Goal: Transaction & Acquisition: Purchase product/service

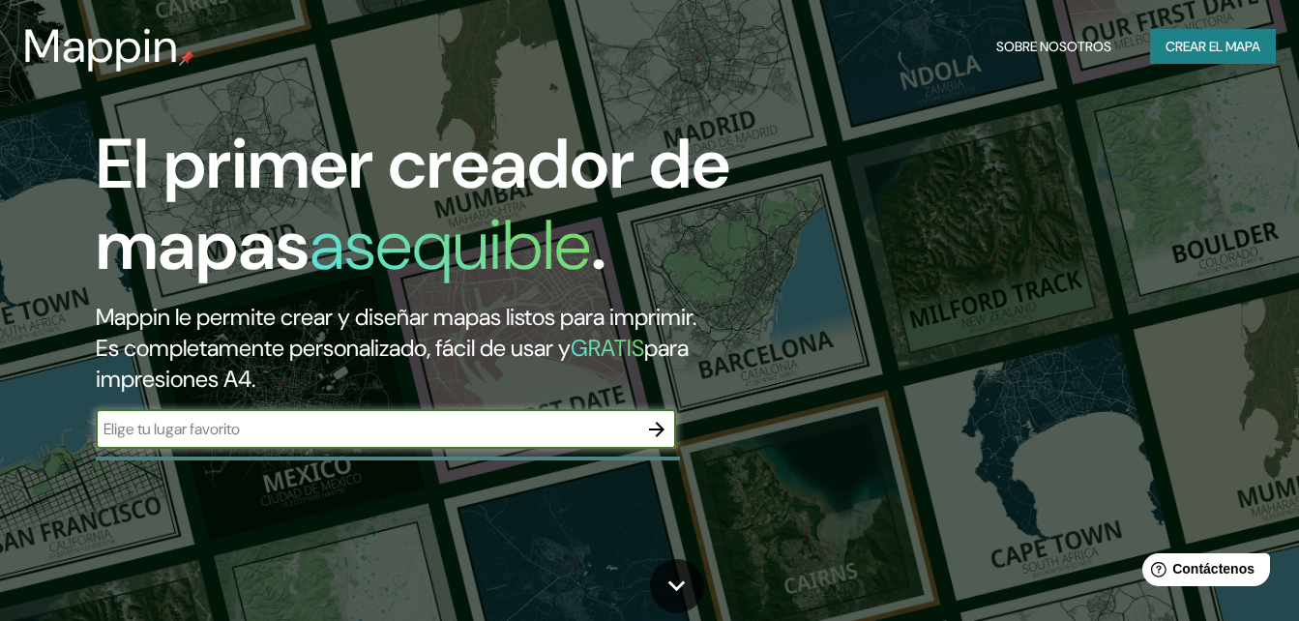
click at [518, 426] on input "text" at bounding box center [367, 429] width 542 height 22
type input "Orizaba, [GEOGRAPHIC_DATA]"
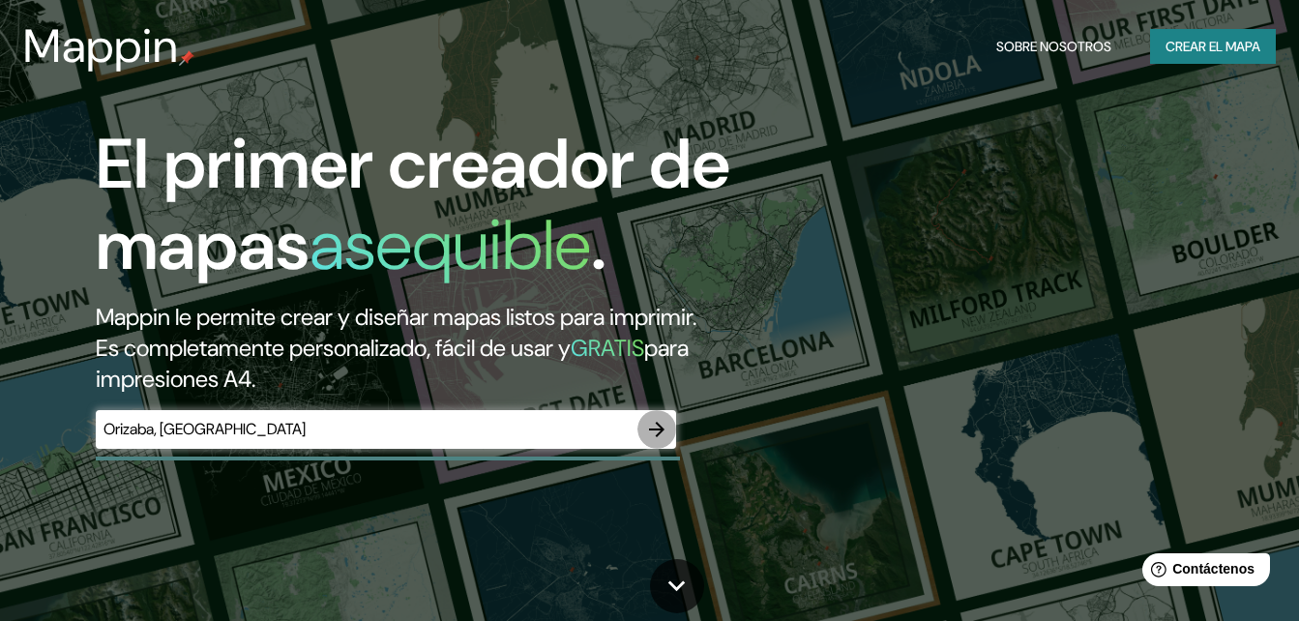
click at [663, 430] on icon "button" at bounding box center [656, 429] width 15 height 15
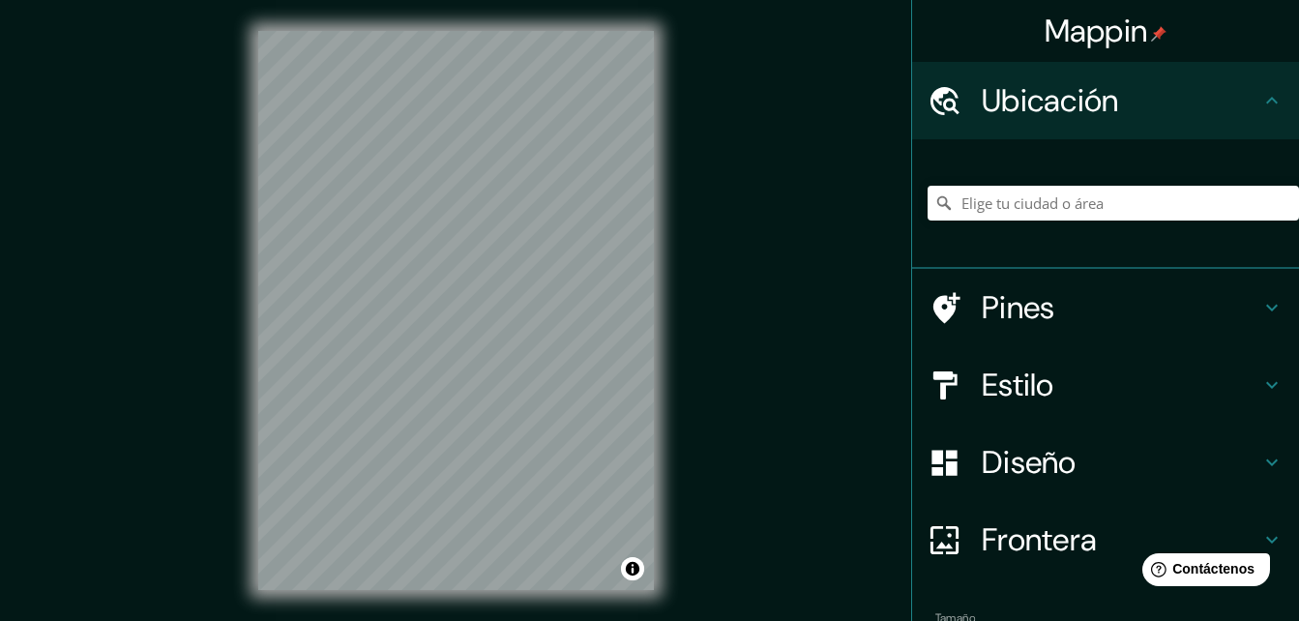
click at [658, 318] on div "© Mapbox © OpenStreetMap Improve this map" at bounding box center [456, 310] width 458 height 621
click at [1086, 199] on input "Elige tu ciudad o área" at bounding box center [1114, 203] width 372 height 35
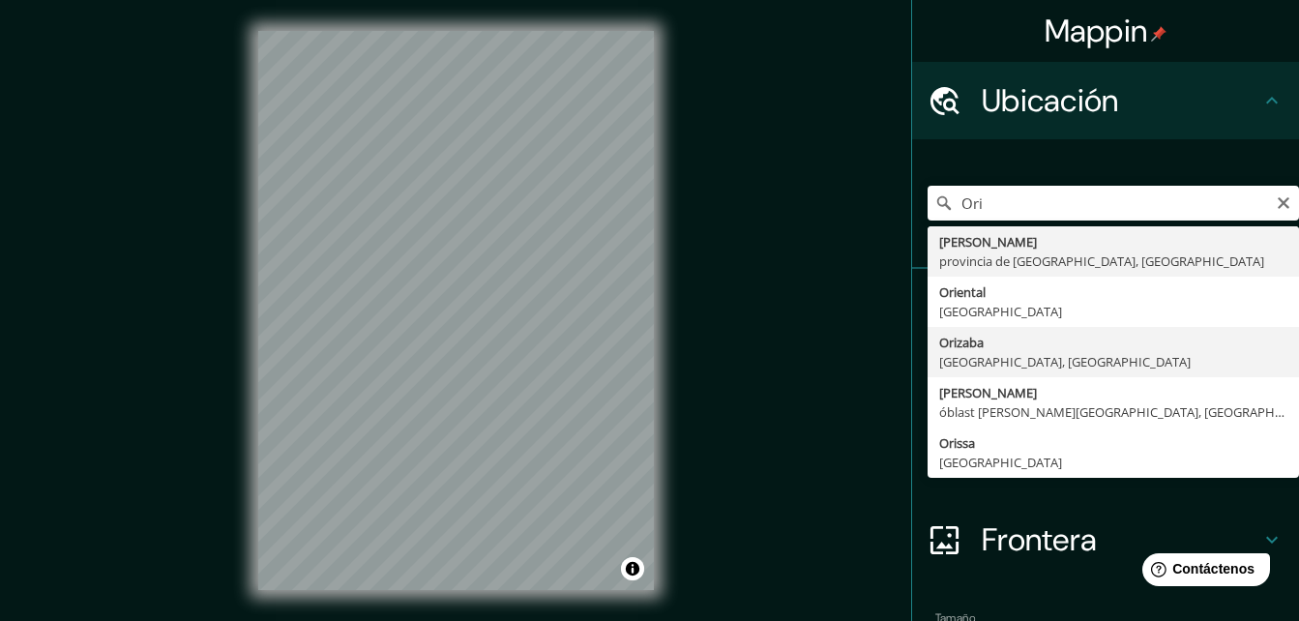
type input "Orizaba, [GEOGRAPHIC_DATA], [GEOGRAPHIC_DATA]"
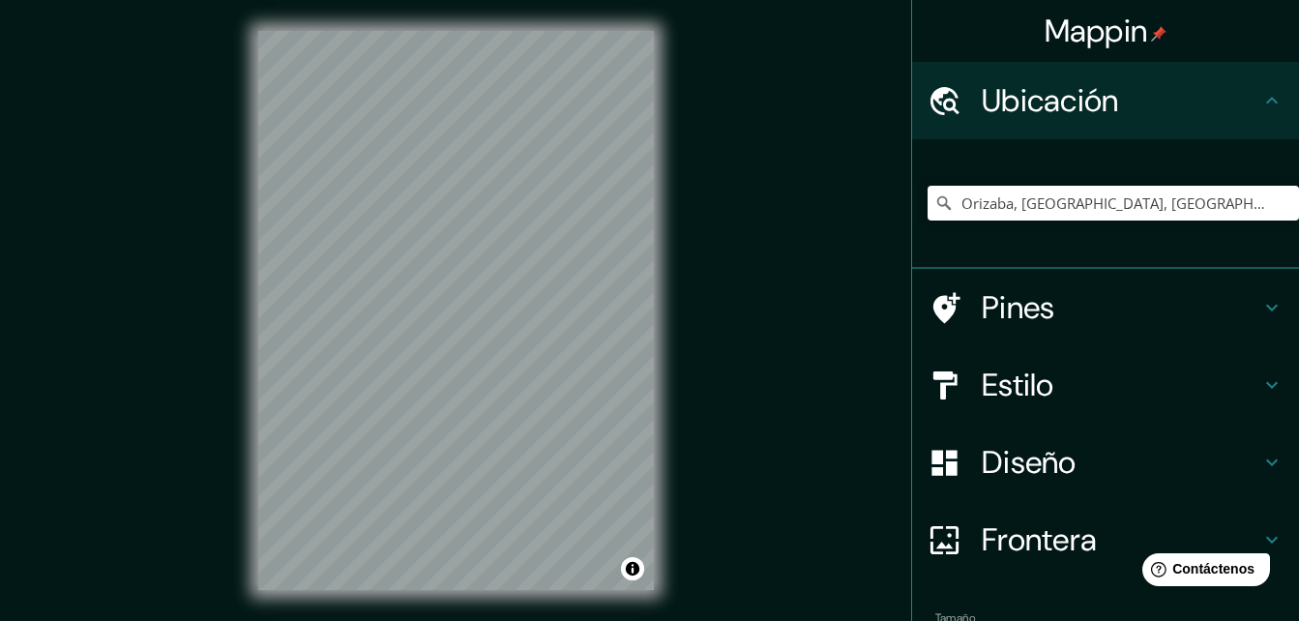
click at [684, 456] on div "© Mapbox © OpenStreetMap Improve this map" at bounding box center [456, 310] width 458 height 621
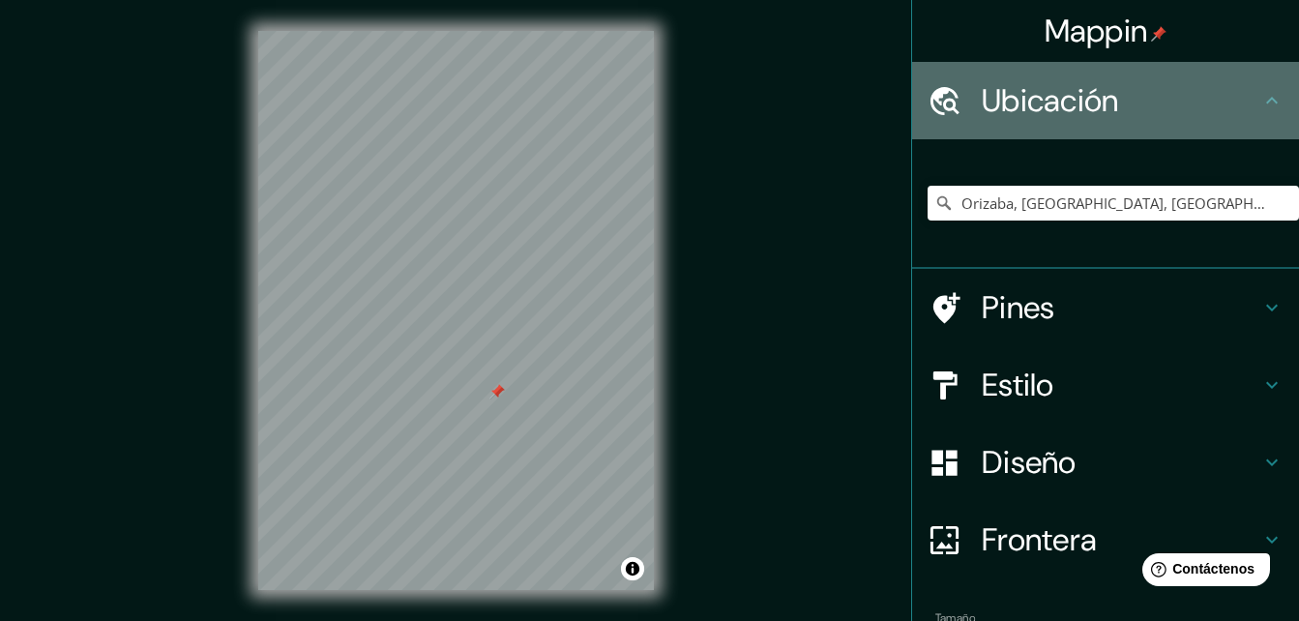
click at [1123, 103] on h4 "Ubicación" at bounding box center [1121, 100] width 279 height 39
click at [1261, 104] on icon at bounding box center [1272, 100] width 23 height 23
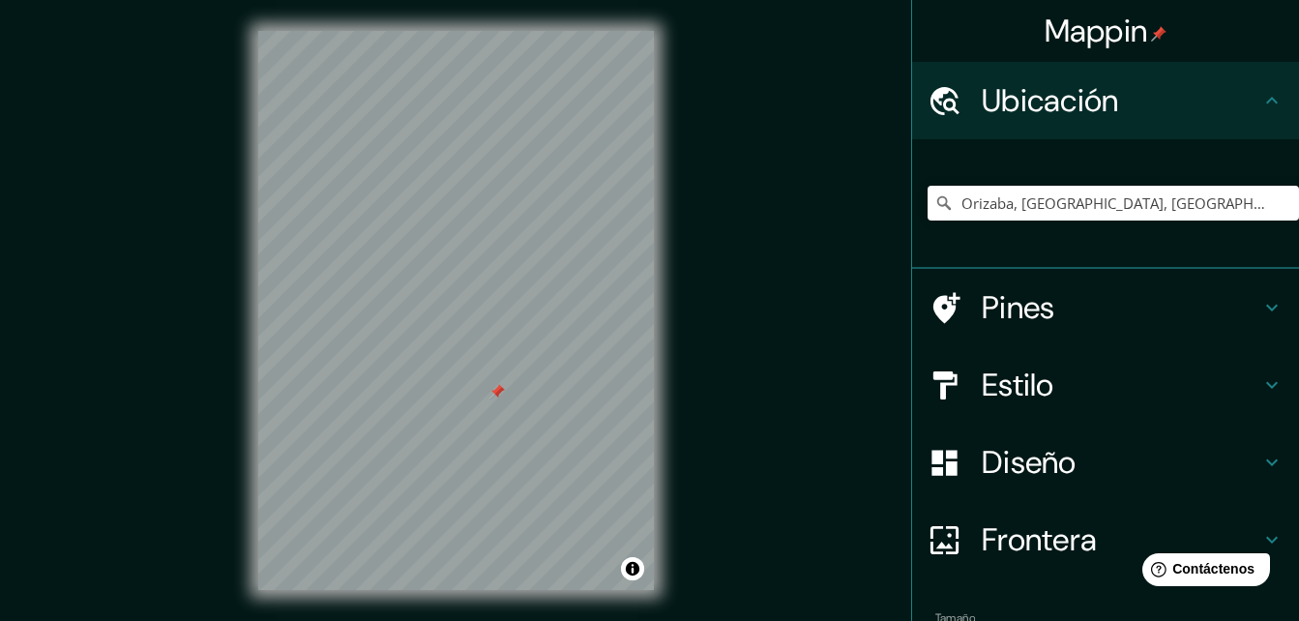
drag, startPoint x: 1256, startPoint y: 104, endPoint x: 1177, endPoint y: 446, distance: 350.7
click at [1177, 446] on ul "Ubicación Orizaba, [GEOGRAPHIC_DATA], [GEOGRAPHIC_DATA] Pines Estilo Diseño Fro…" at bounding box center [1105, 401] width 387 height 678
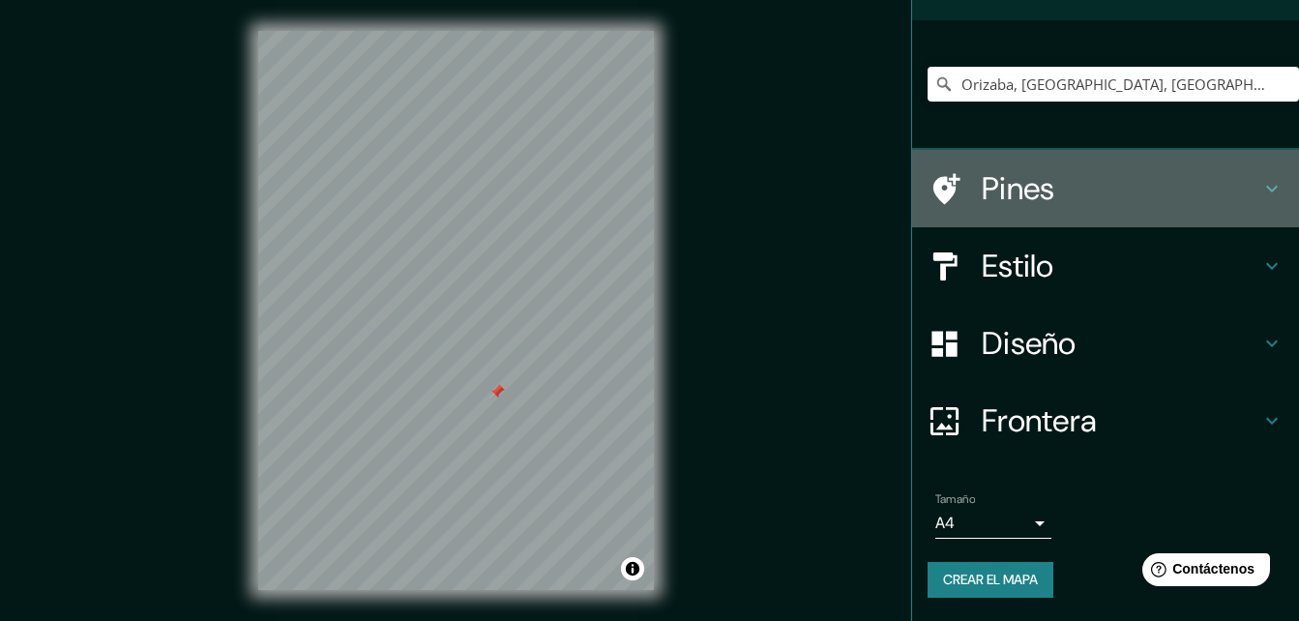
click at [1081, 178] on h4 "Pines" at bounding box center [1121, 188] width 279 height 39
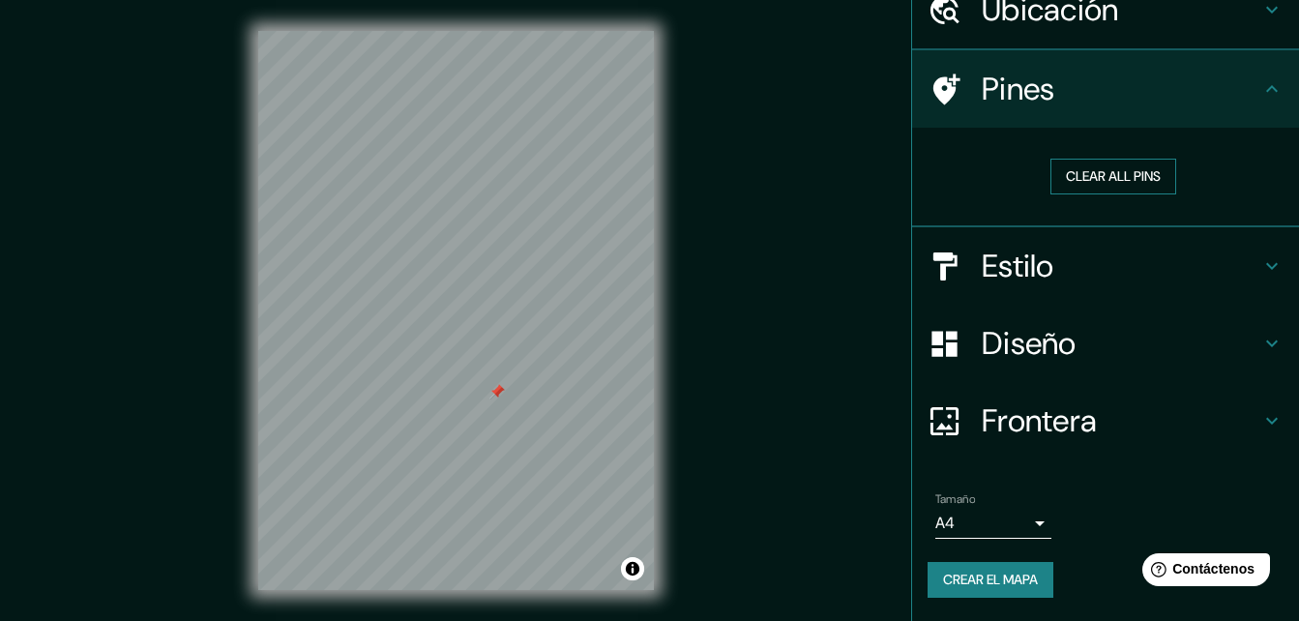
scroll to position [90, 0]
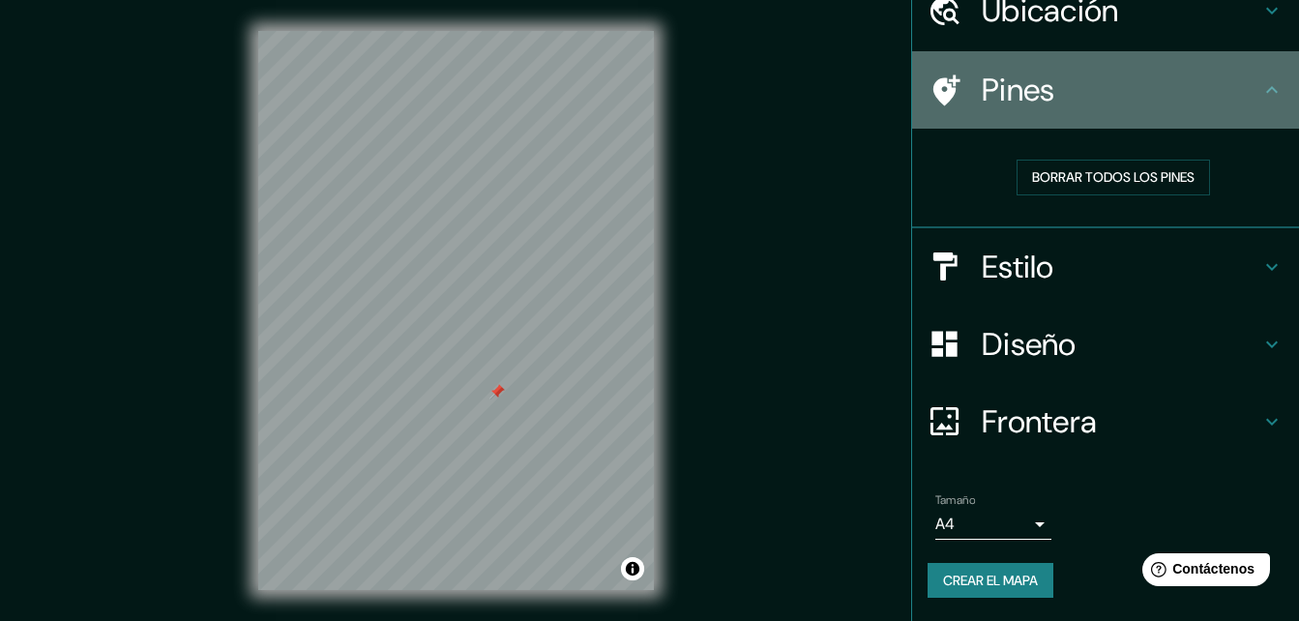
click at [1229, 91] on h4 "Pines" at bounding box center [1121, 90] width 279 height 39
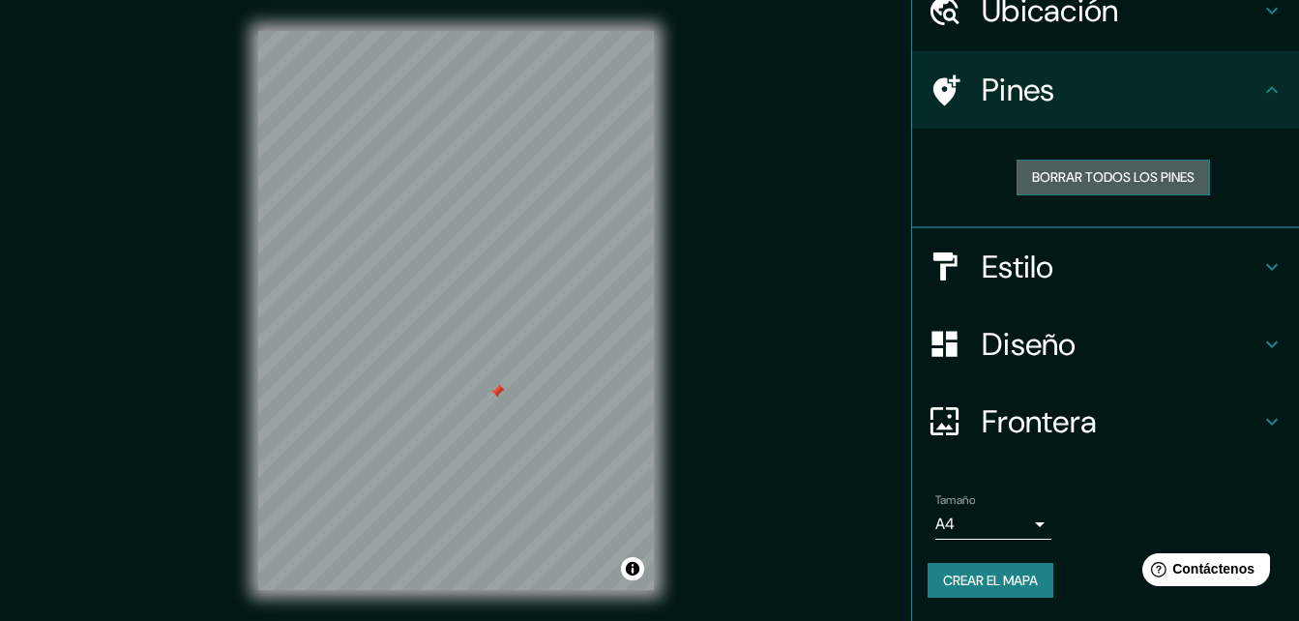
click at [1169, 184] on font "Borrar todos los pines" at bounding box center [1113, 177] width 163 height 24
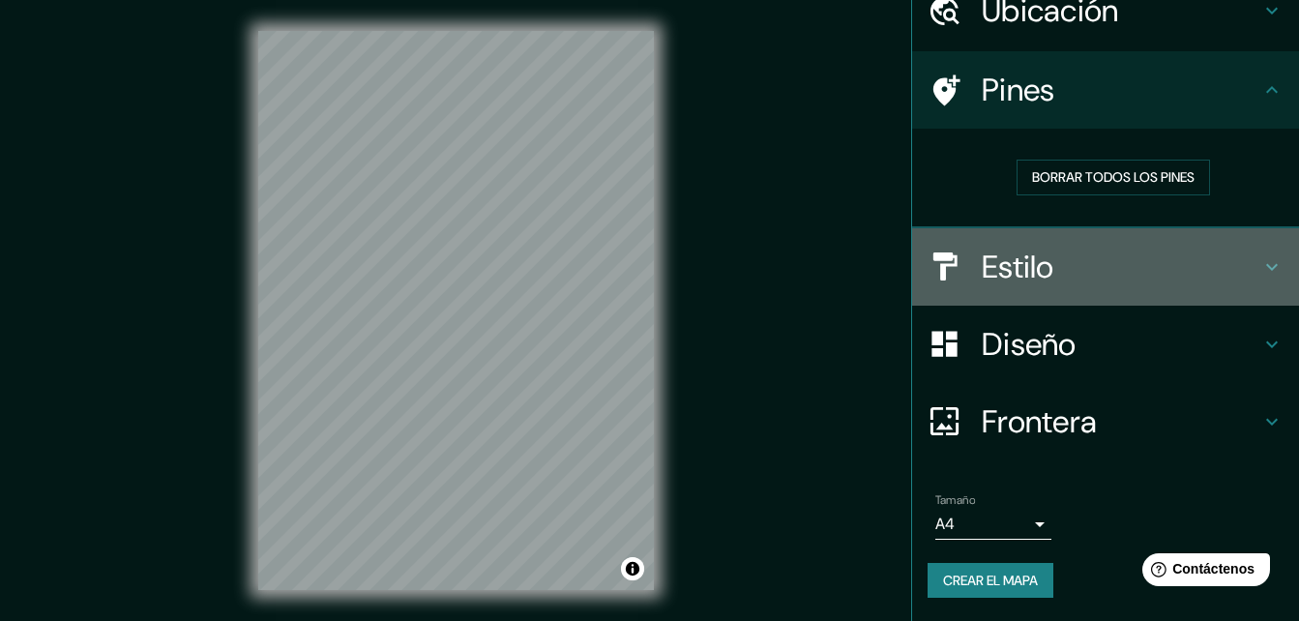
click at [1179, 276] on h4 "Estilo" at bounding box center [1121, 267] width 279 height 39
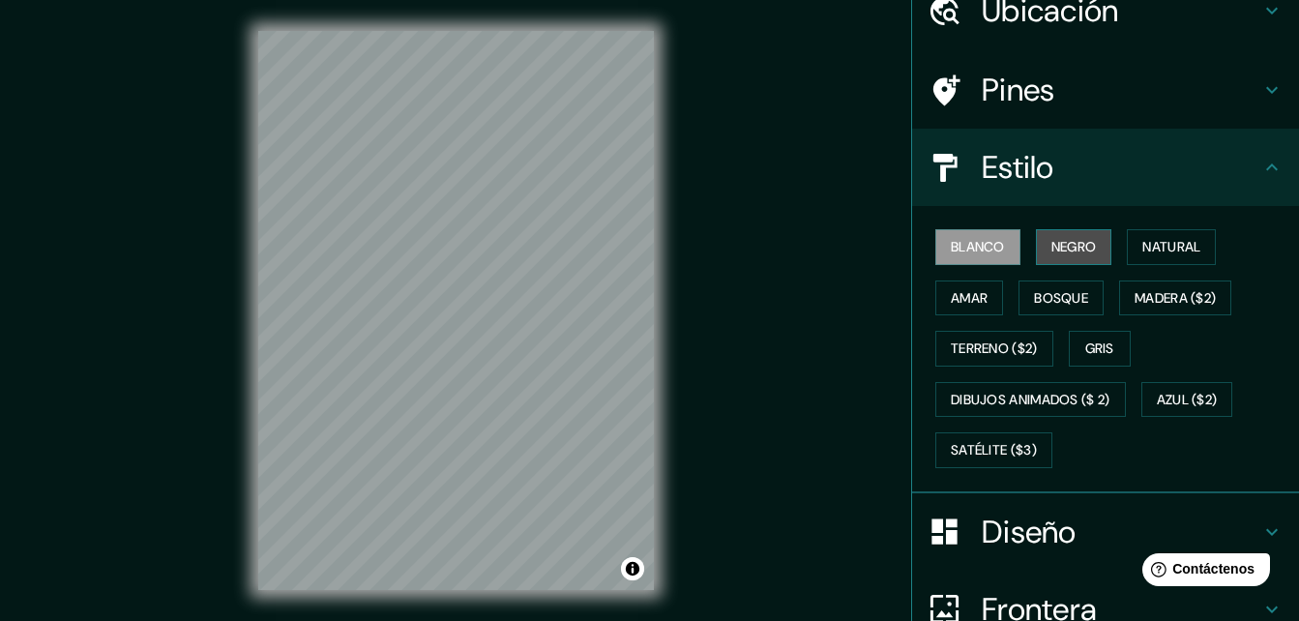
click at [1078, 248] on font "Negro" at bounding box center [1074, 247] width 45 height 24
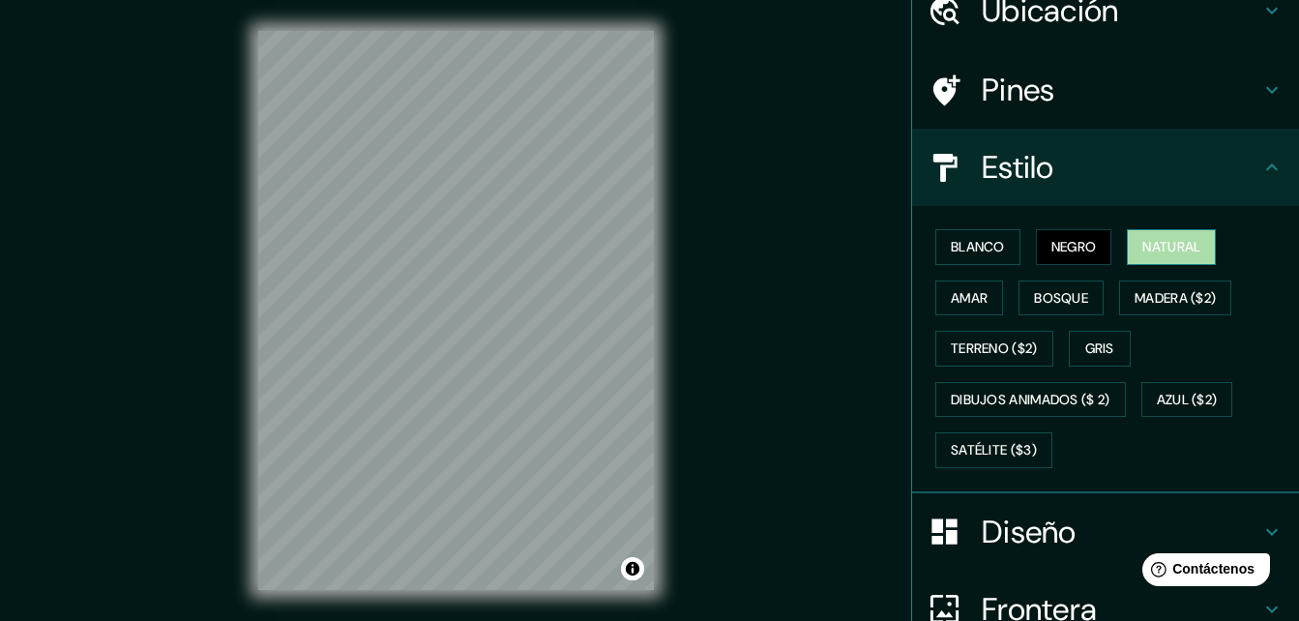
click at [1148, 255] on font "Natural" at bounding box center [1172, 247] width 58 height 24
click at [936, 302] on button "Amar" at bounding box center [970, 299] width 68 height 36
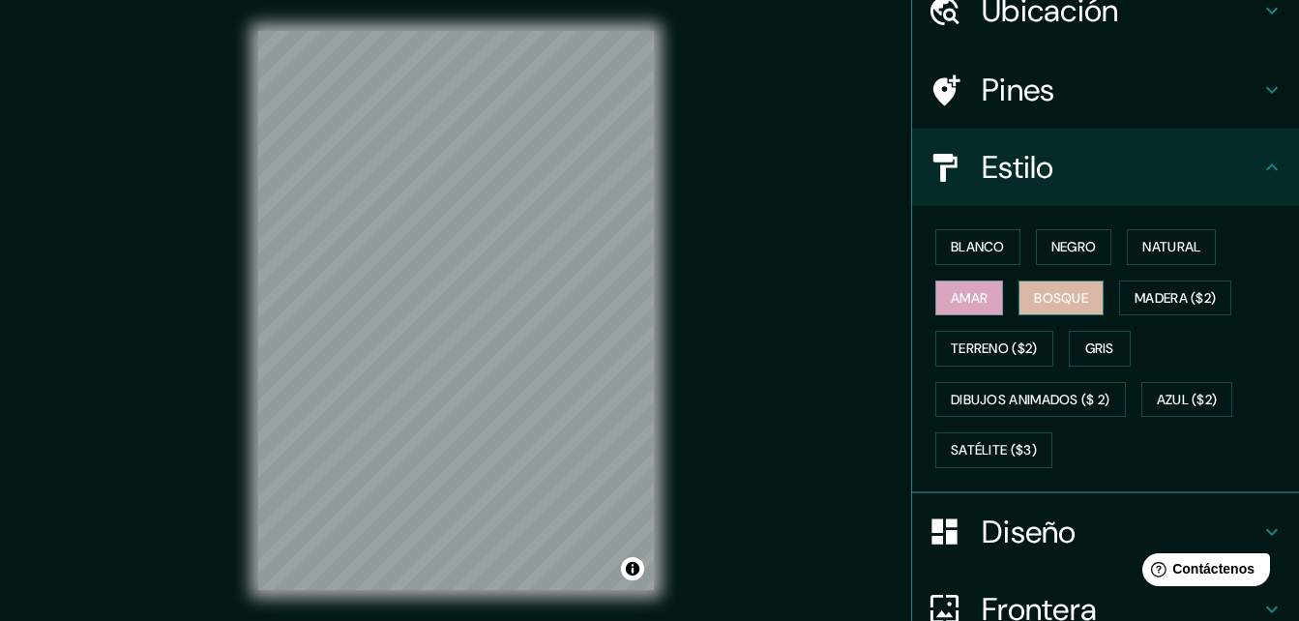
click at [1055, 313] on button "Bosque" at bounding box center [1061, 299] width 85 height 36
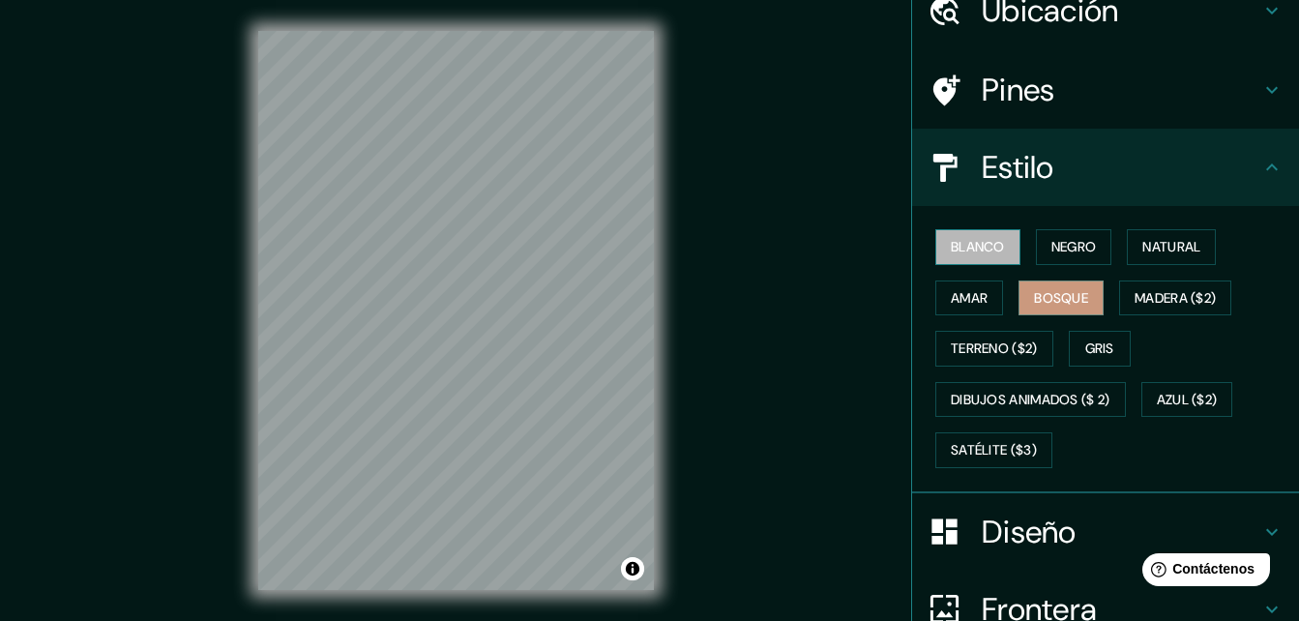
click at [962, 263] on button "Blanco" at bounding box center [978, 247] width 85 height 36
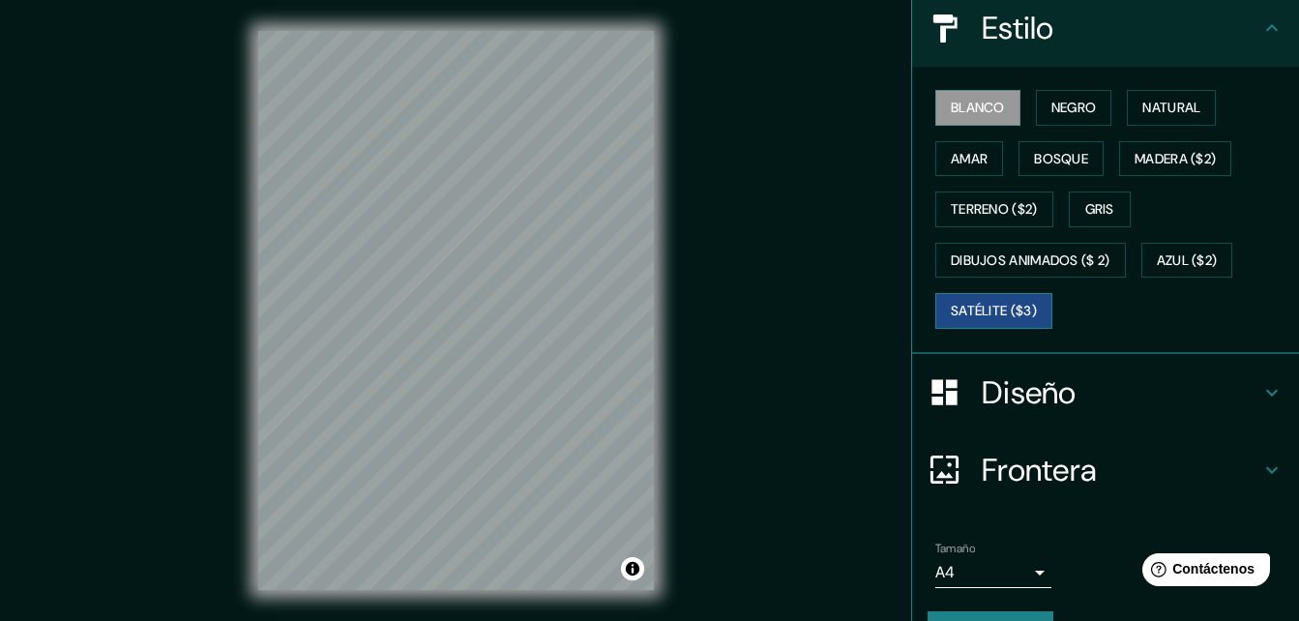
scroll to position [235, 0]
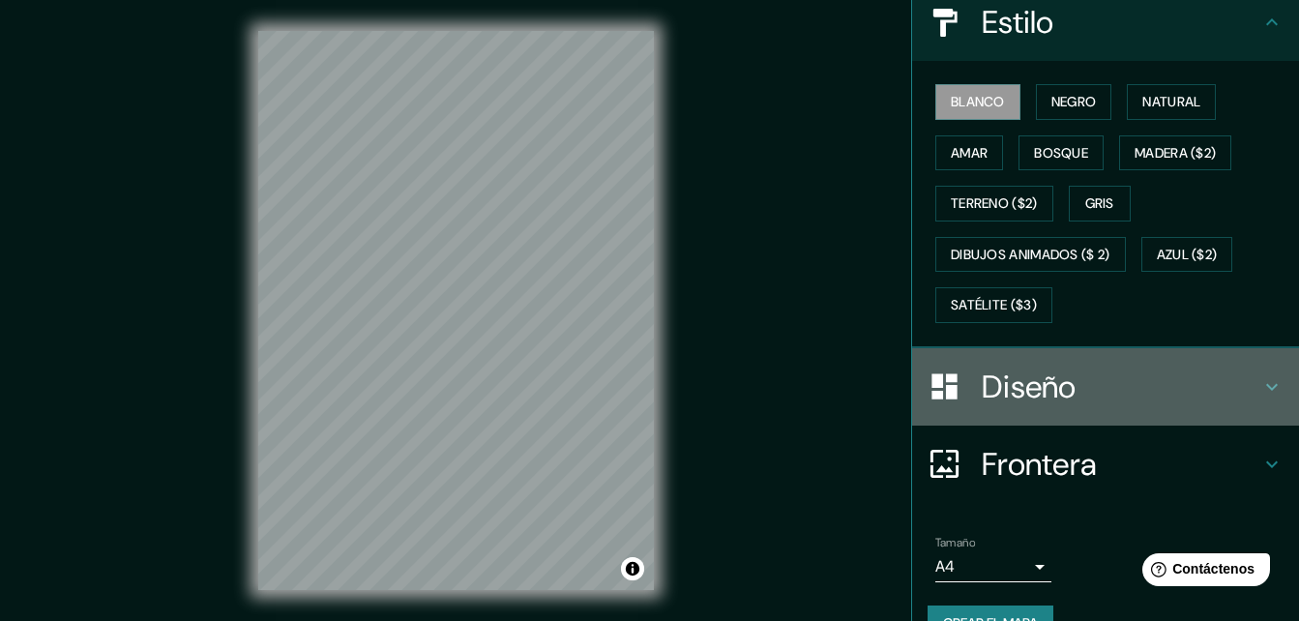
click at [1041, 399] on h4 "Diseño" at bounding box center [1121, 387] width 279 height 39
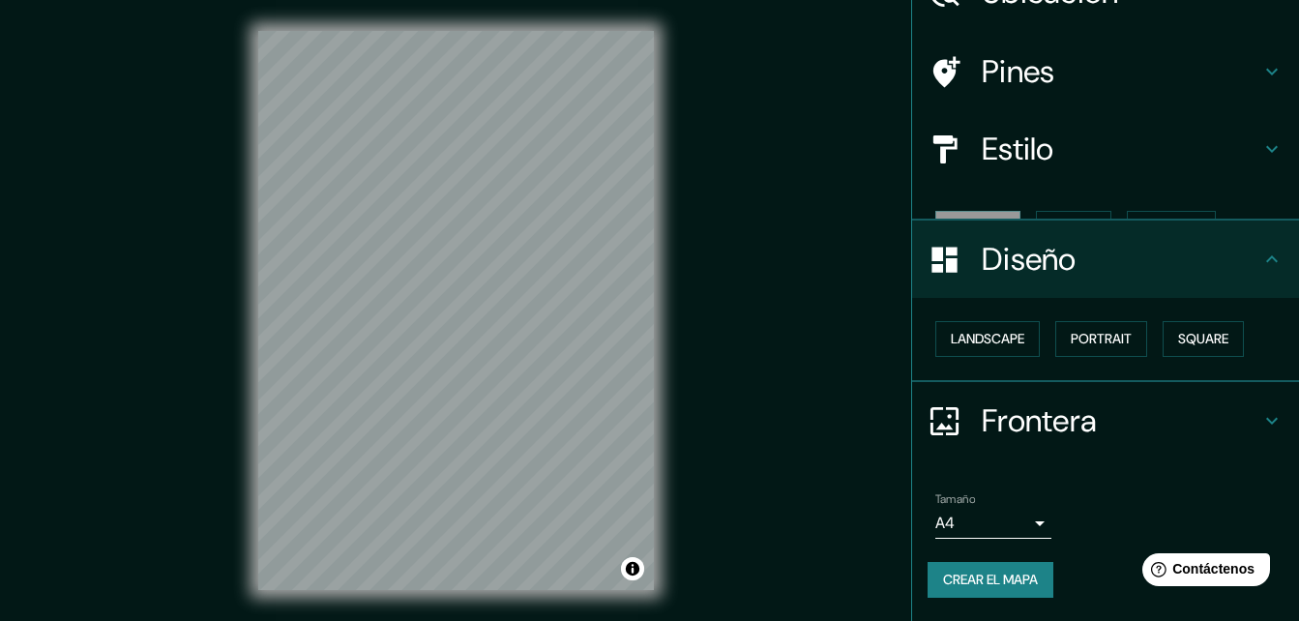
scroll to position [75, 0]
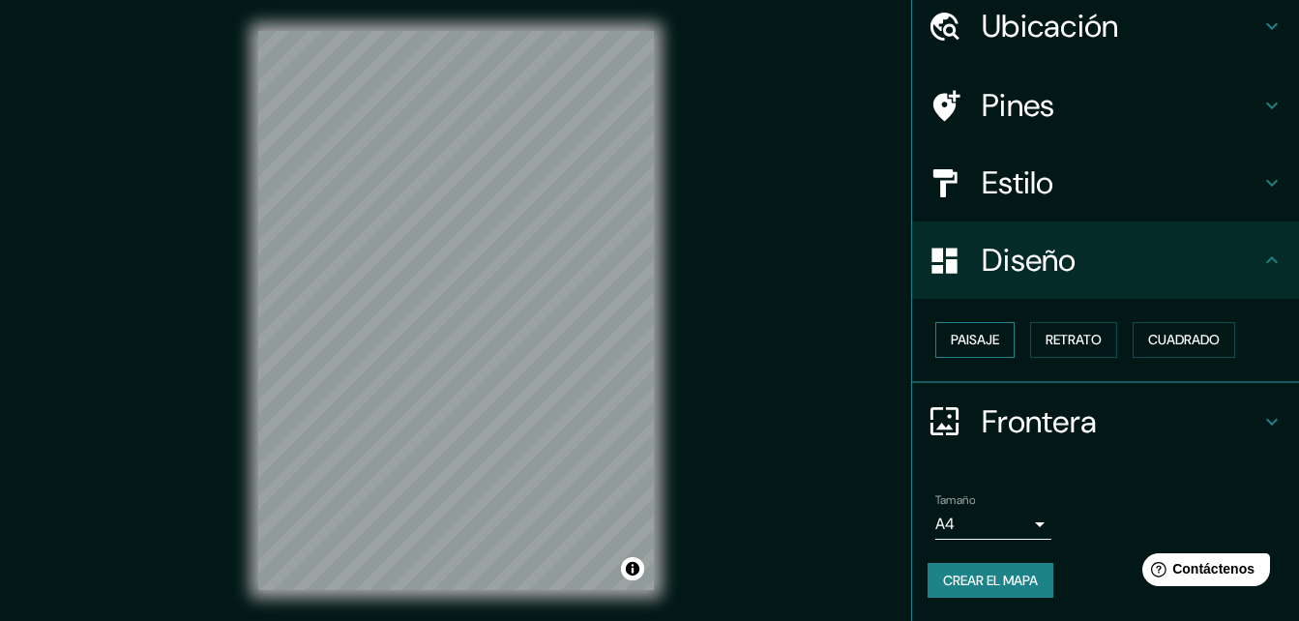
click at [1013, 347] on div "Paisaje Retrato Cuadrado" at bounding box center [1114, 339] width 372 height 51
click at [997, 343] on button "Paisaje" at bounding box center [975, 340] width 79 height 36
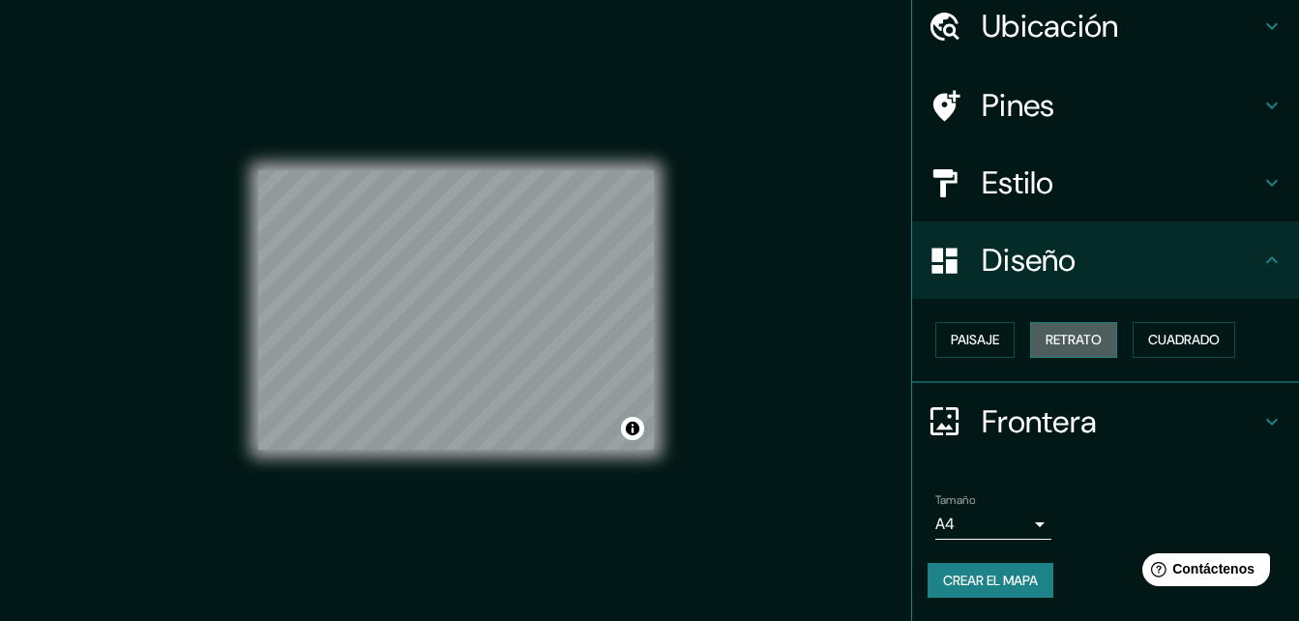
click at [1046, 341] on font "Retrato" at bounding box center [1074, 340] width 56 height 24
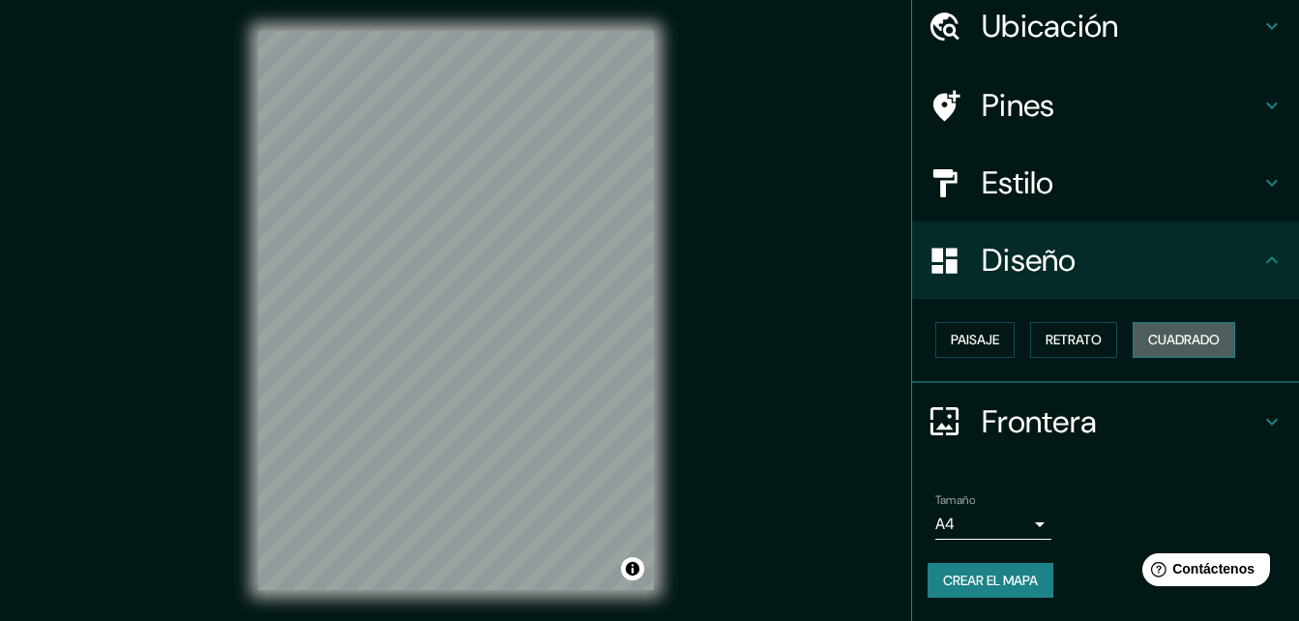
click at [1149, 336] on font "Cuadrado" at bounding box center [1185, 340] width 72 height 24
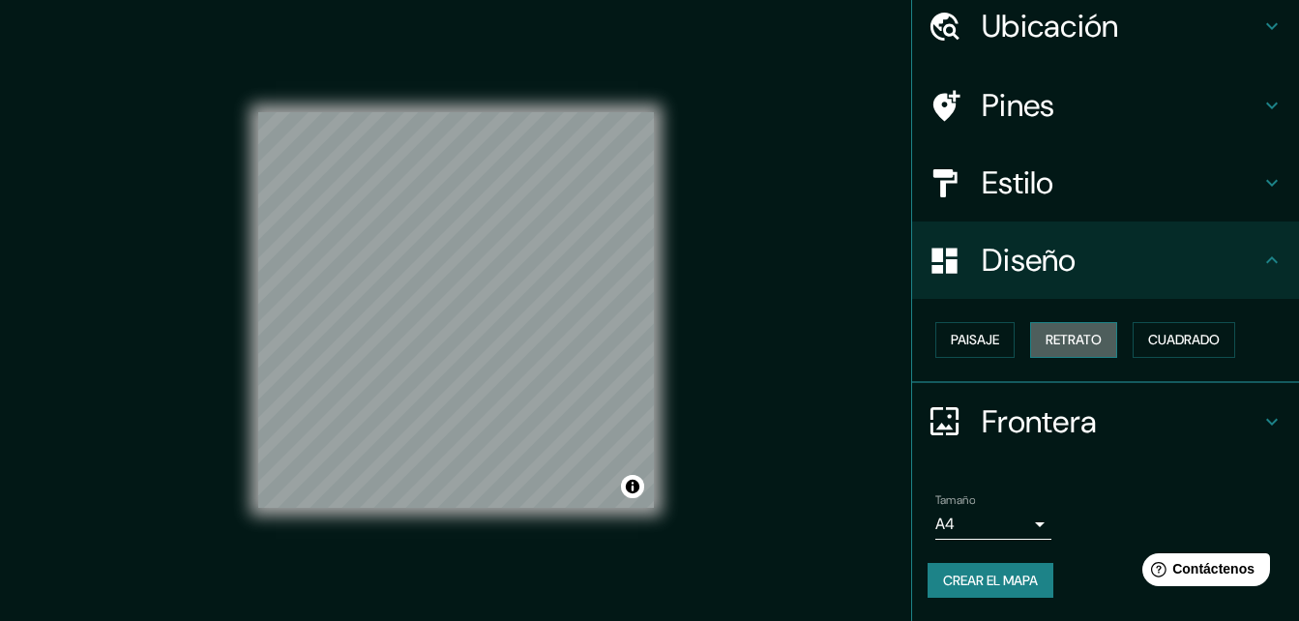
click at [1059, 346] on font "Retrato" at bounding box center [1074, 340] width 56 height 24
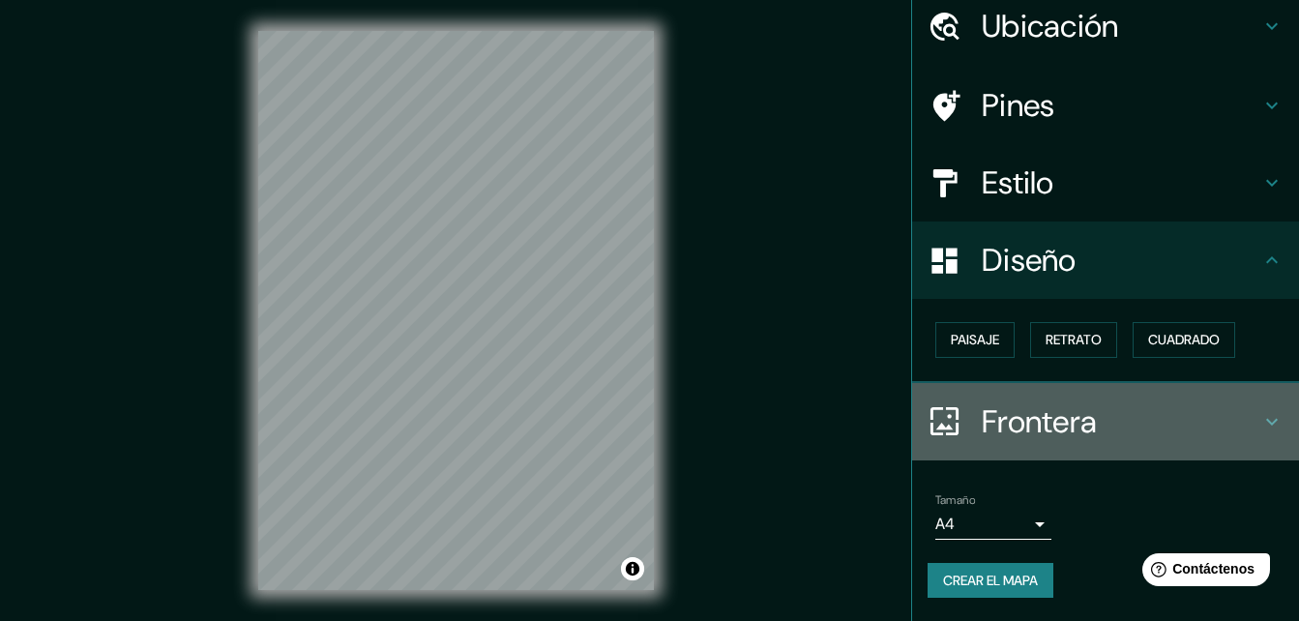
click at [1105, 417] on h4 "Frontera" at bounding box center [1121, 422] width 279 height 39
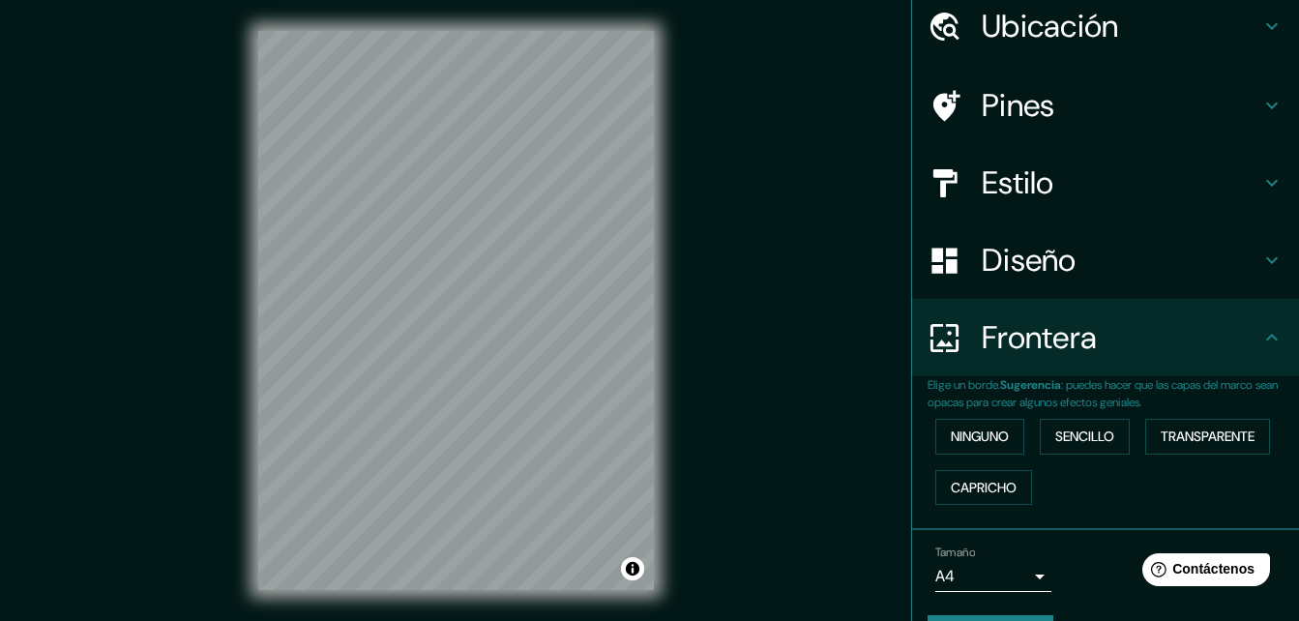
scroll to position [93, 0]
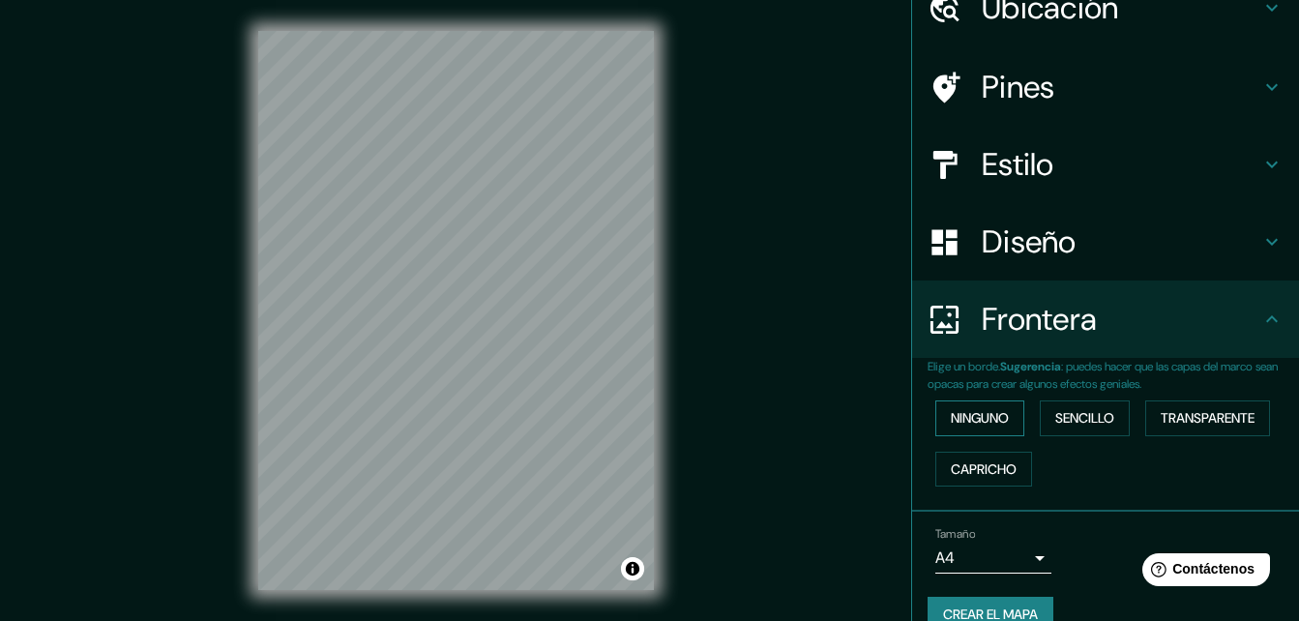
click at [979, 426] on font "Ninguno" at bounding box center [980, 418] width 58 height 24
click at [1075, 419] on font "Sencillo" at bounding box center [1085, 418] width 59 height 24
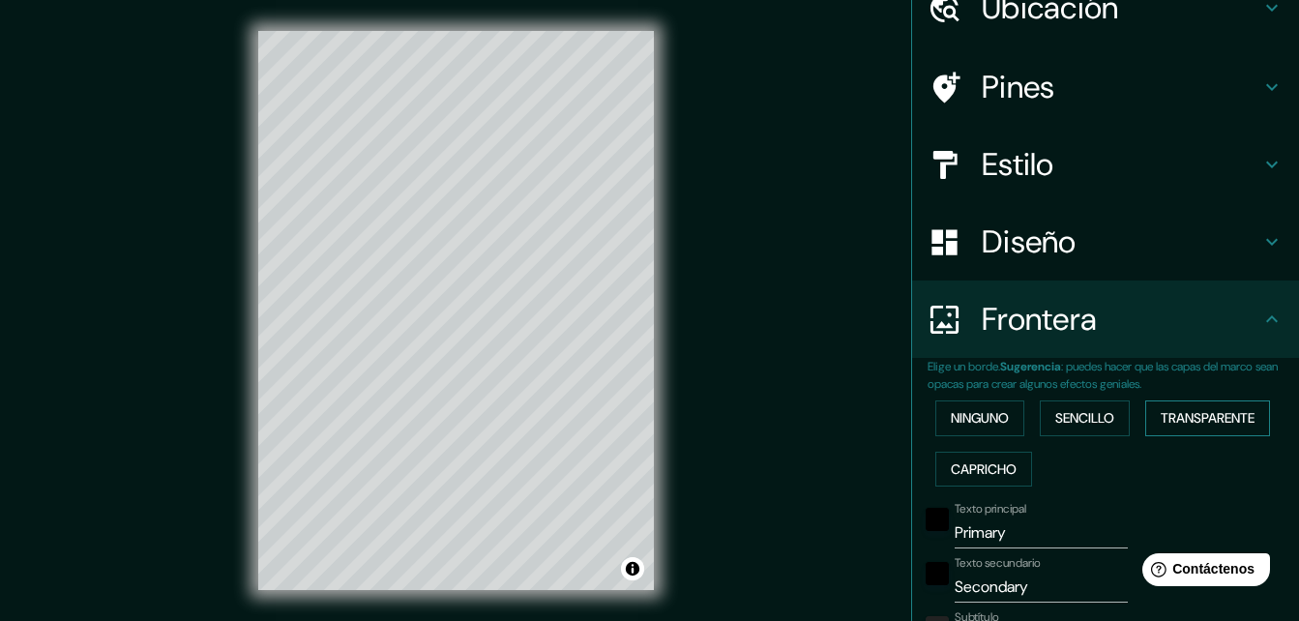
click at [1185, 423] on font "Transparente" at bounding box center [1208, 418] width 94 height 24
click at [976, 470] on font "Capricho" at bounding box center [984, 470] width 66 height 24
click at [975, 422] on font "Ninguno" at bounding box center [980, 418] width 58 height 24
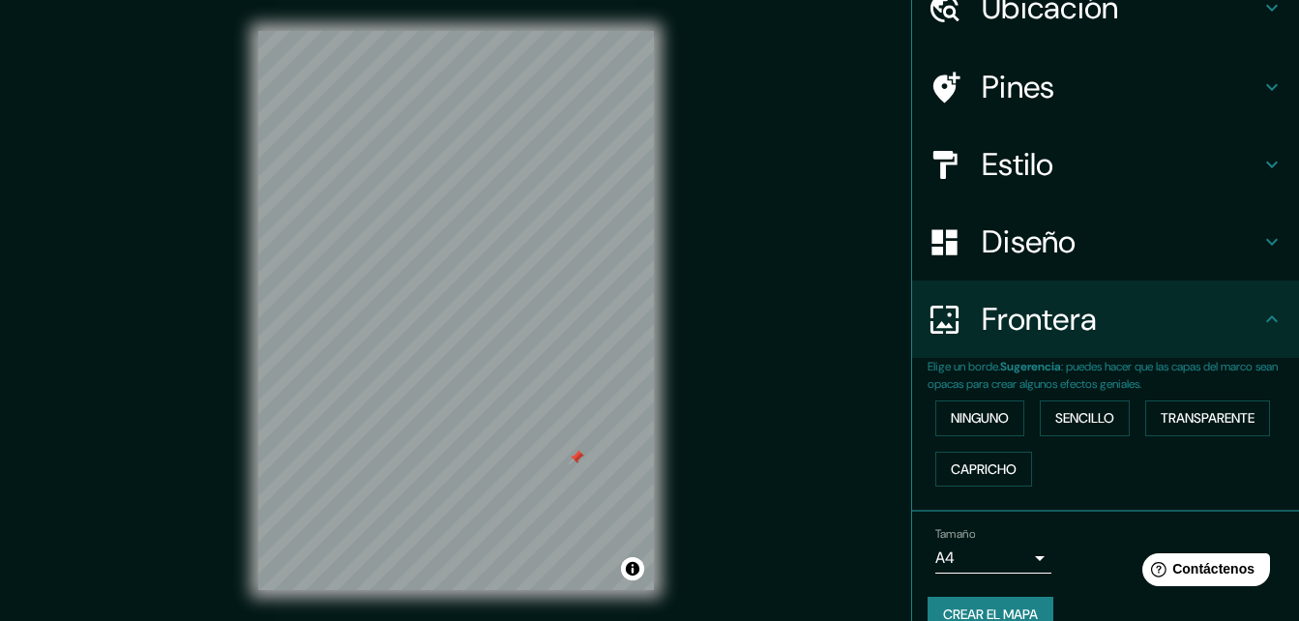
scroll to position [0, 0]
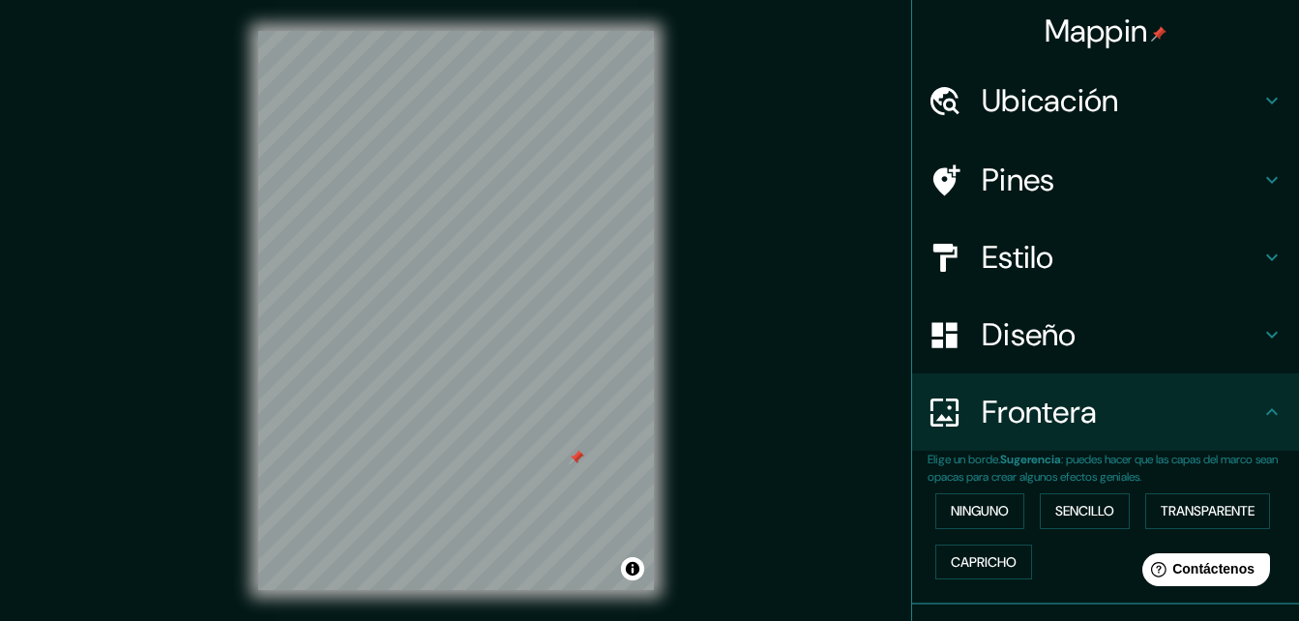
click at [1142, 197] on h4 "Pines" at bounding box center [1121, 180] width 279 height 39
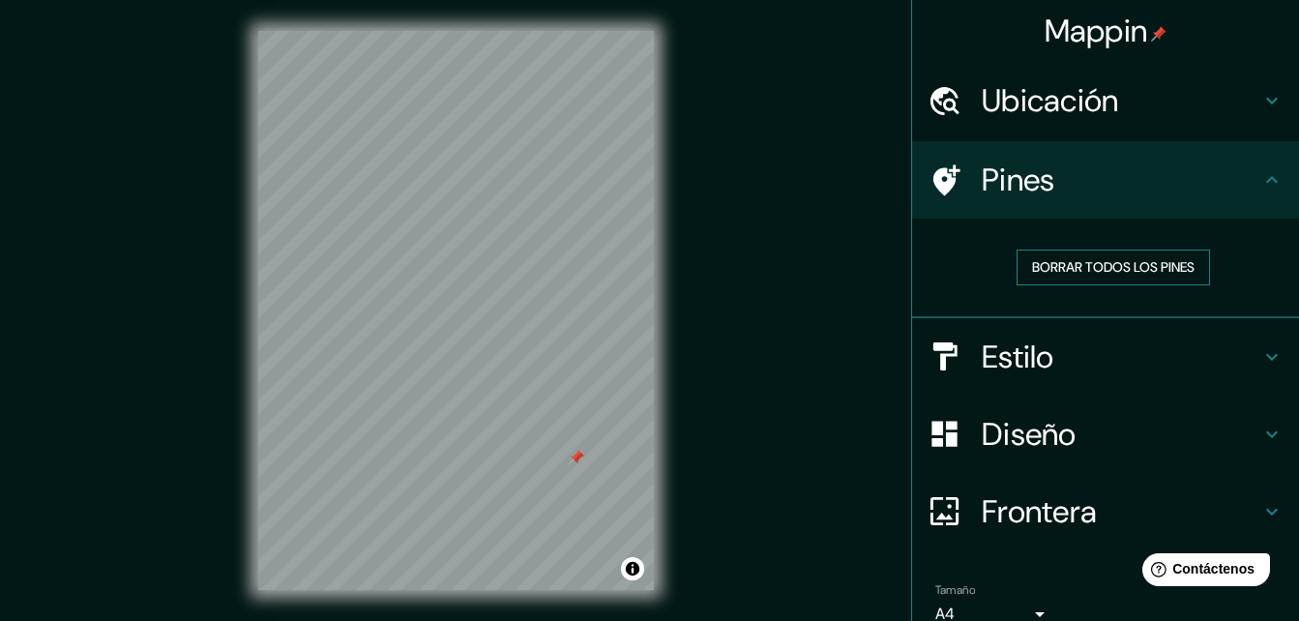
click at [1100, 275] on font "Borrar todos los pines" at bounding box center [1113, 267] width 163 height 24
click at [335, 10] on div "© Mapbox © OpenStreetMap Improve this map" at bounding box center [456, 310] width 458 height 621
click at [528, 532] on div "© Mapbox © OpenStreetMap Improve this map" at bounding box center [456, 310] width 458 height 621
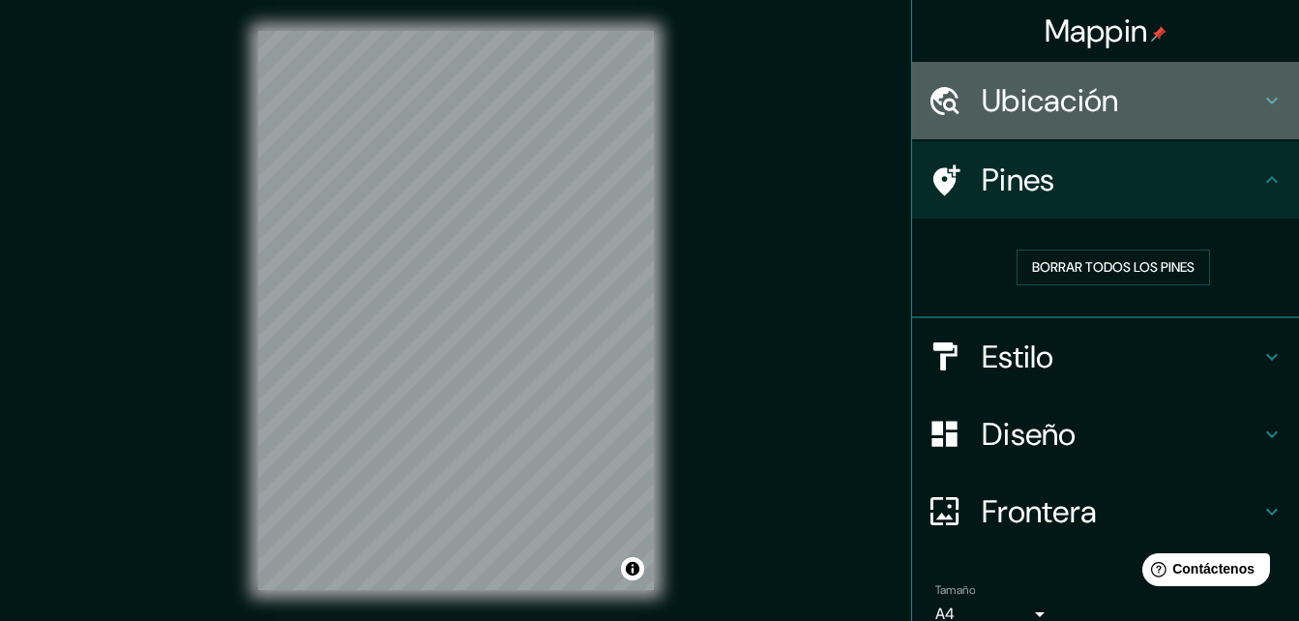
click at [1223, 98] on h4 "Ubicación" at bounding box center [1121, 100] width 279 height 39
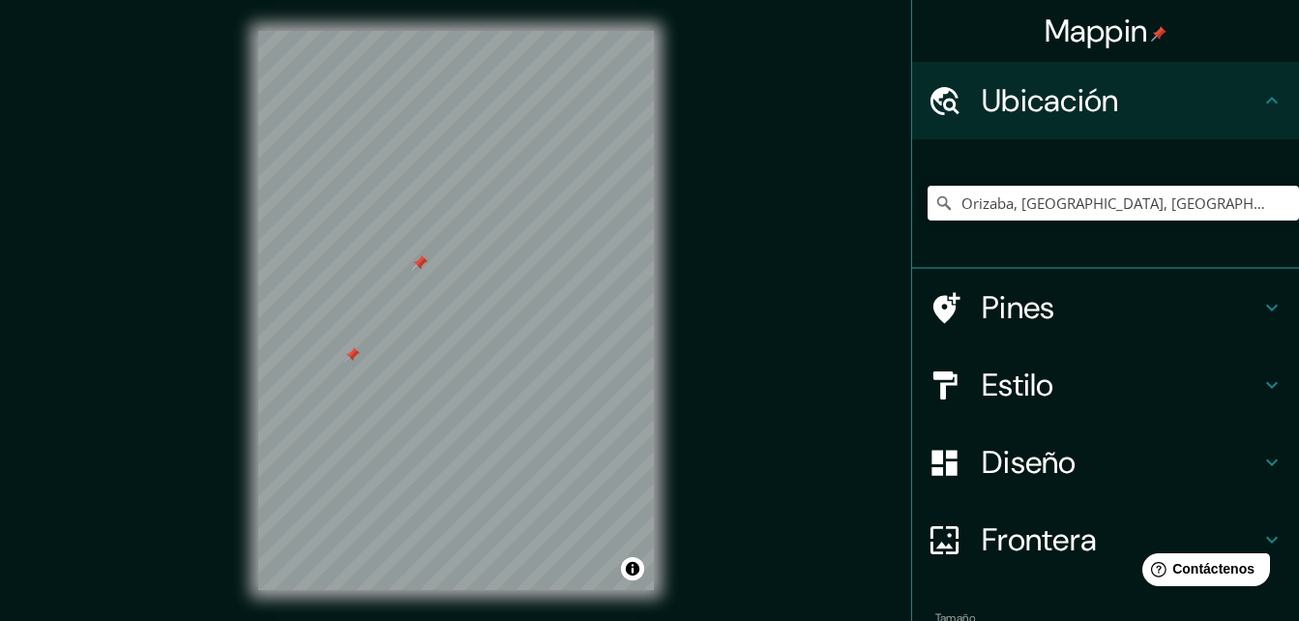
click at [412, 31] on div at bounding box center [456, 31] width 396 height 0
